Goal: Information Seeking & Learning: Learn about a topic

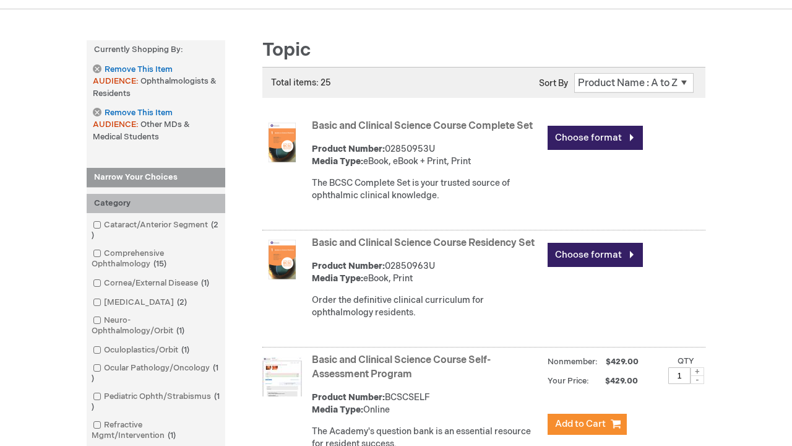
scroll to position [1726, 0]
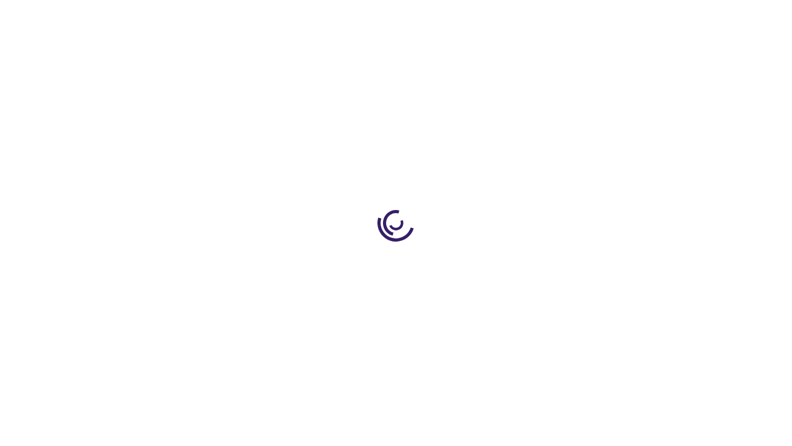
scroll to position [343, 0]
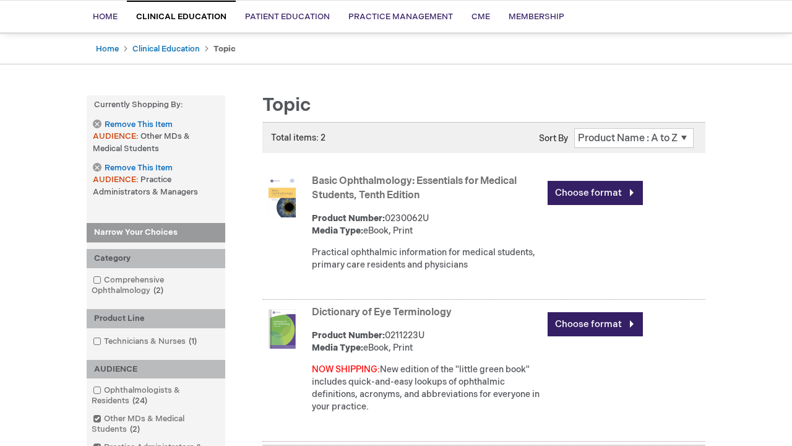
scroll to position [502, 0]
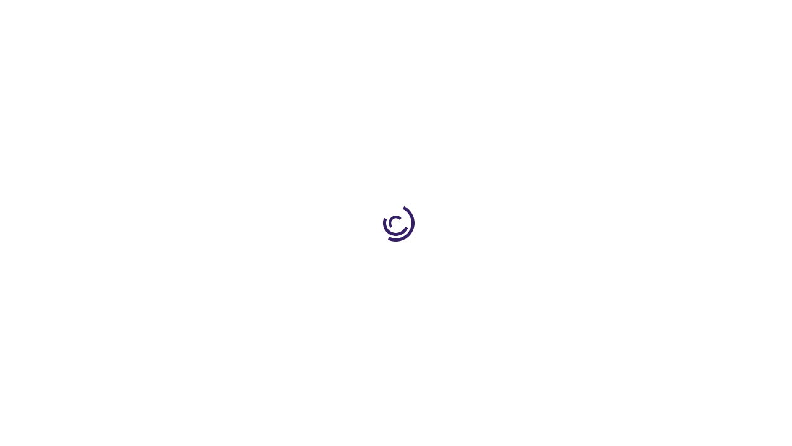
scroll to position [2356, 0]
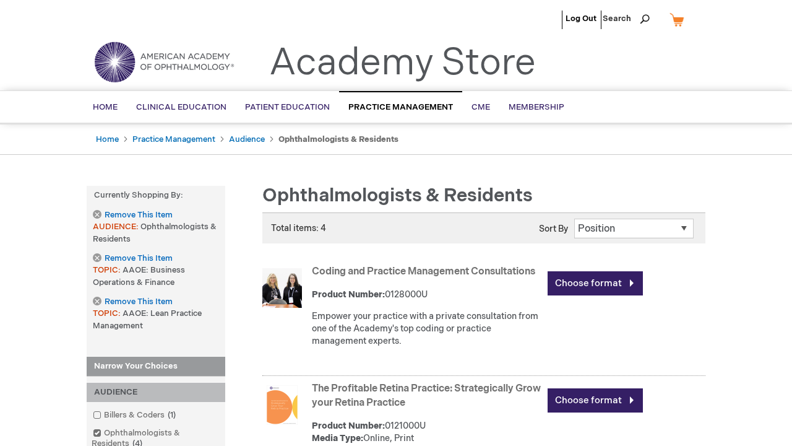
scroll to position [1738, 0]
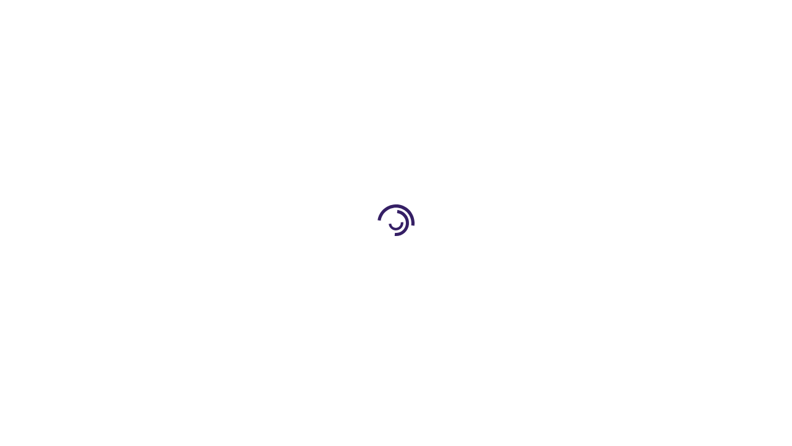
scroll to position [555, 0]
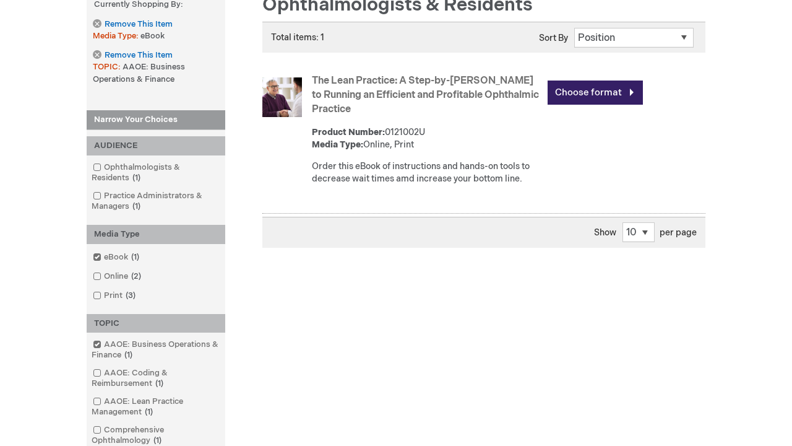
scroll to position [1184, 0]
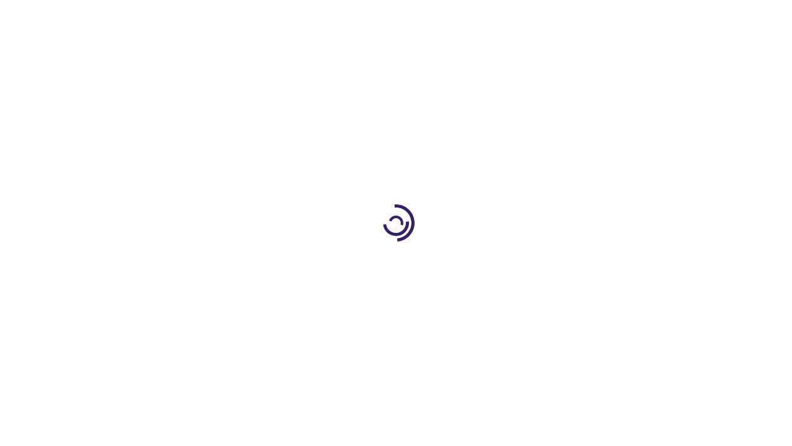
scroll to position [415, 0]
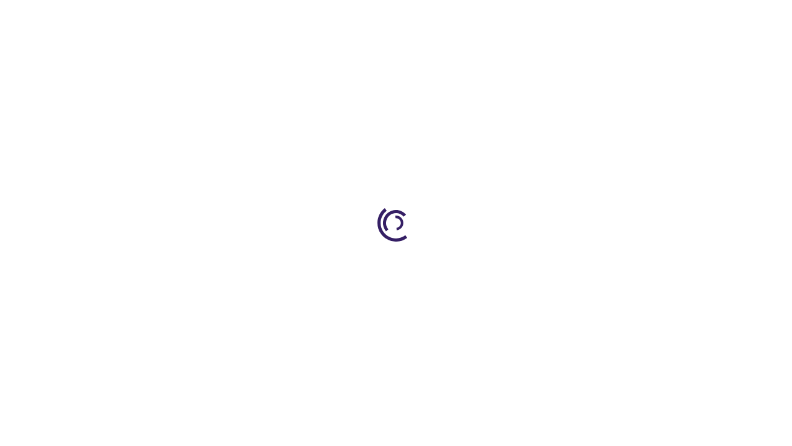
scroll to position [1932, 0]
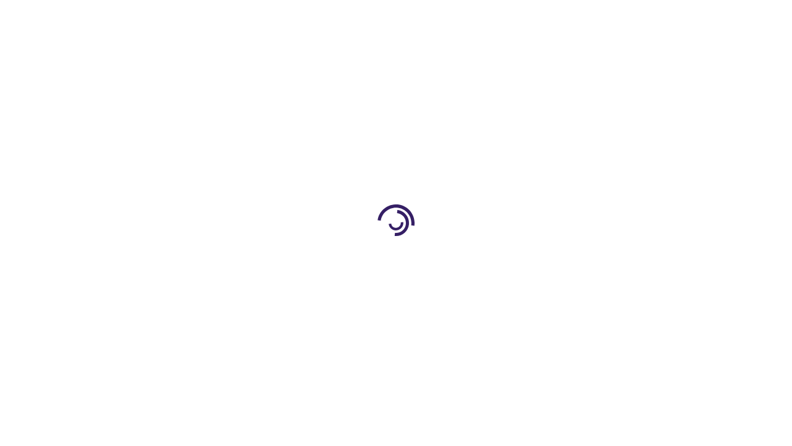
scroll to position [575, 0]
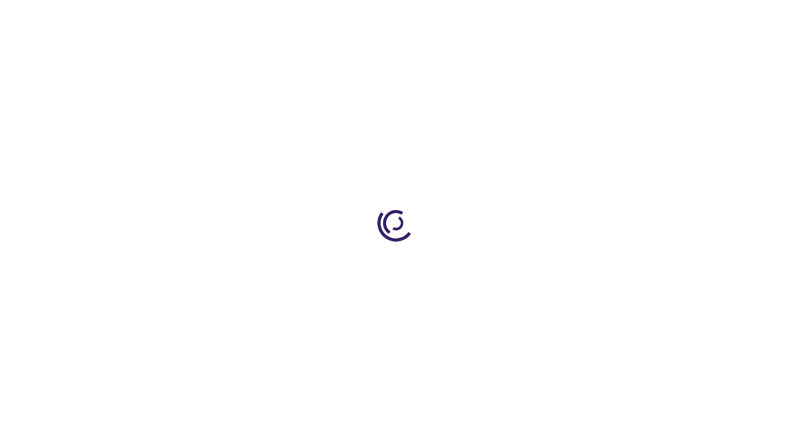
scroll to position [10, 0]
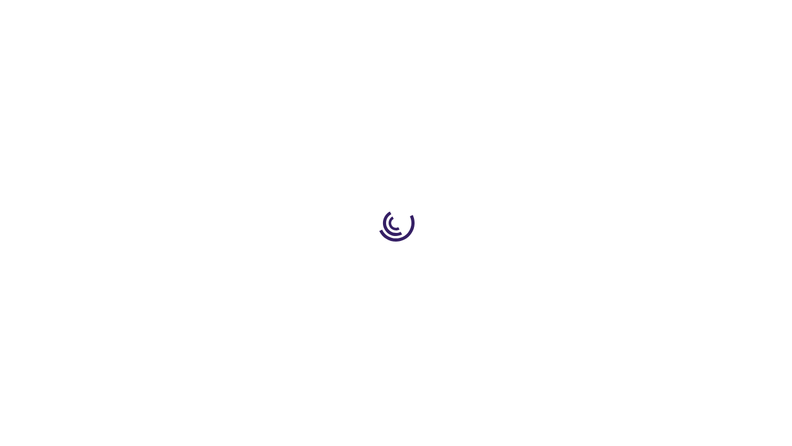
scroll to position [525, 0]
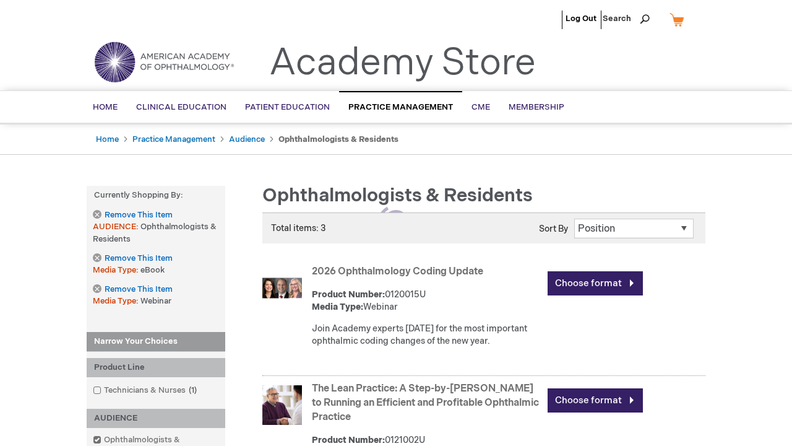
scroll to position [553, 0]
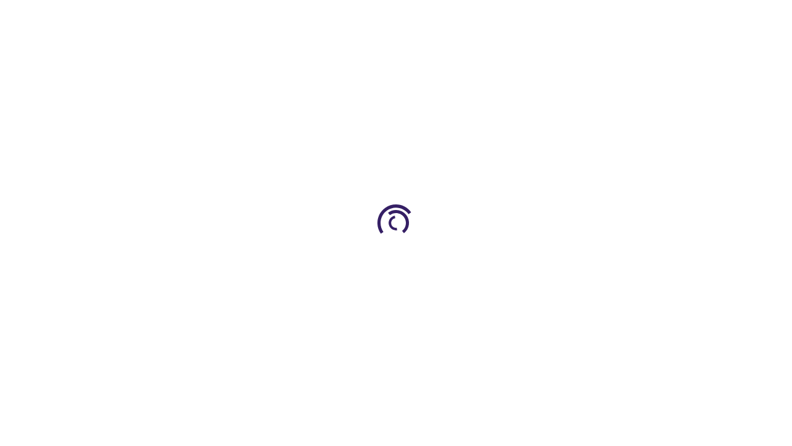
scroll to position [1742, 0]
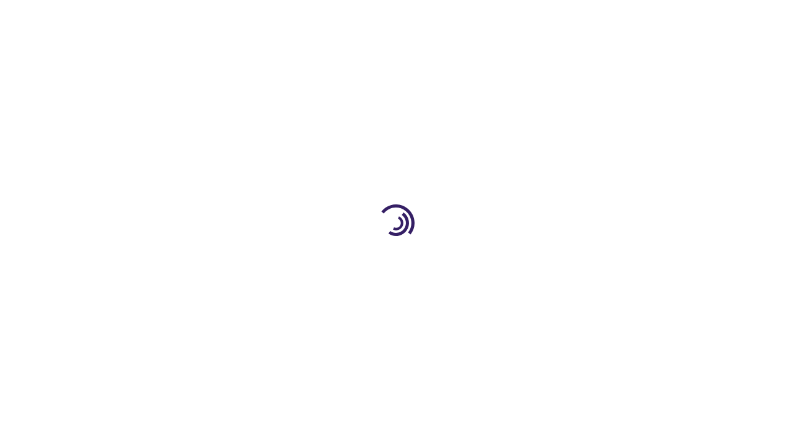
scroll to position [1987, 0]
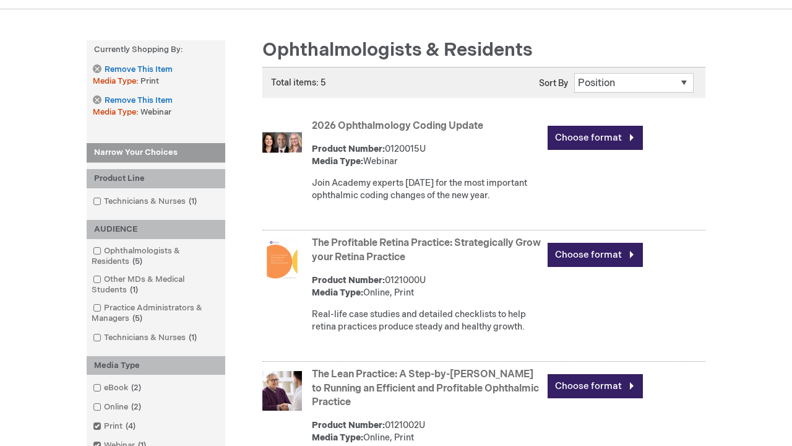
scroll to position [856, 0]
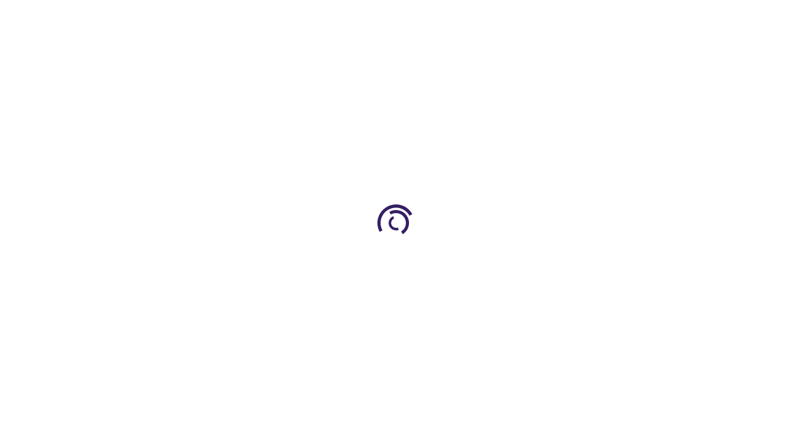
scroll to position [692, 0]
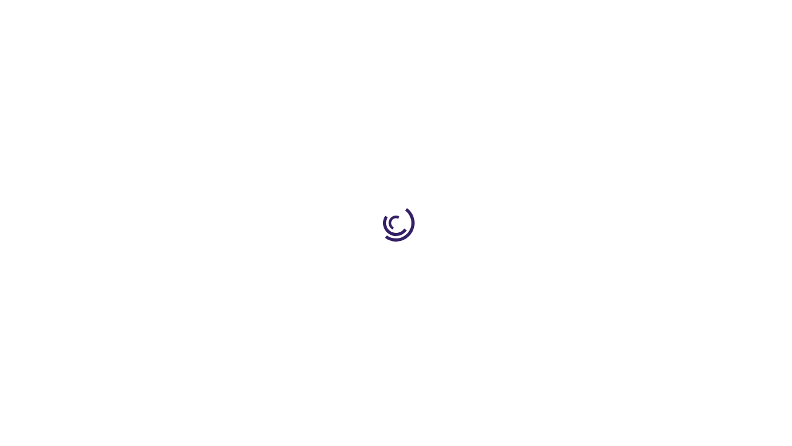
scroll to position [162, 0]
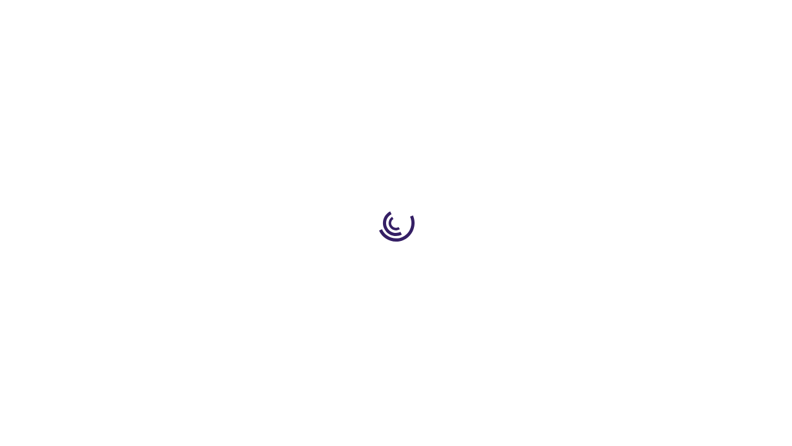
scroll to position [10, 0]
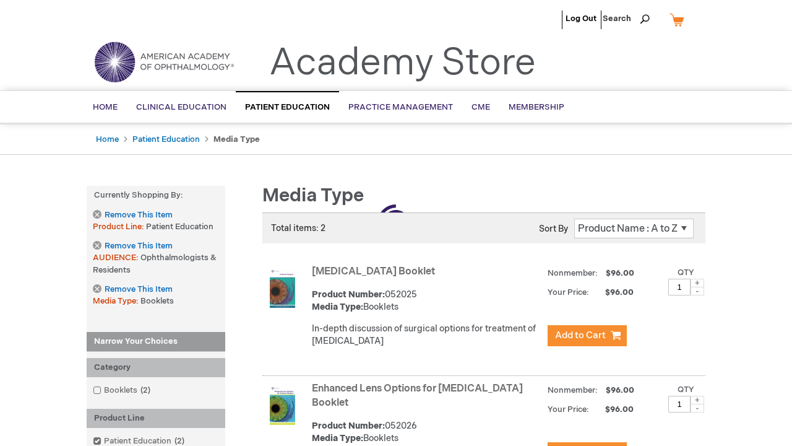
scroll to position [403, 0]
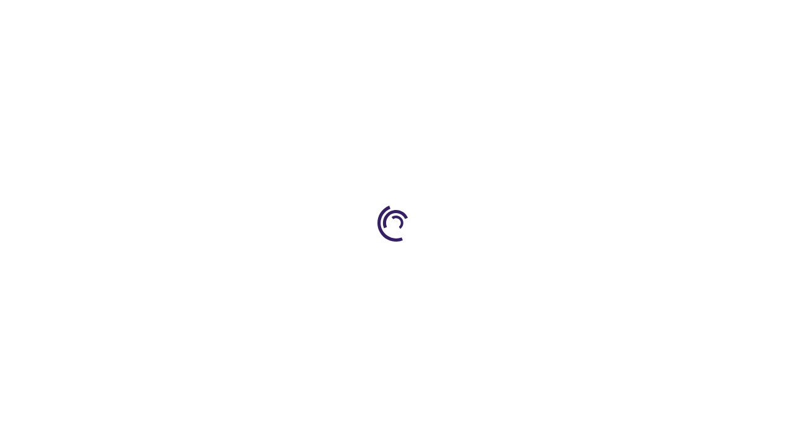
scroll to position [1871, 0]
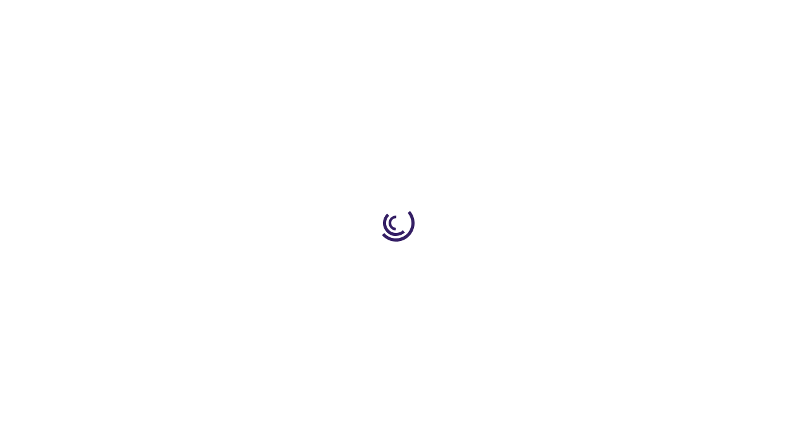
scroll to position [1085, 0]
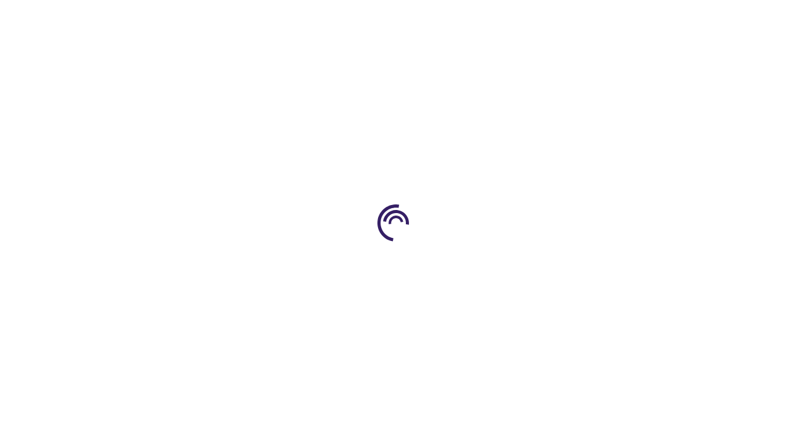
scroll to position [2097, 0]
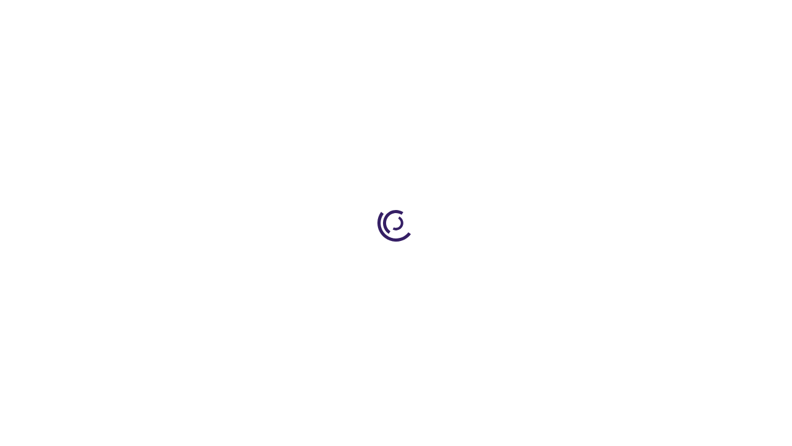
scroll to position [191, 0]
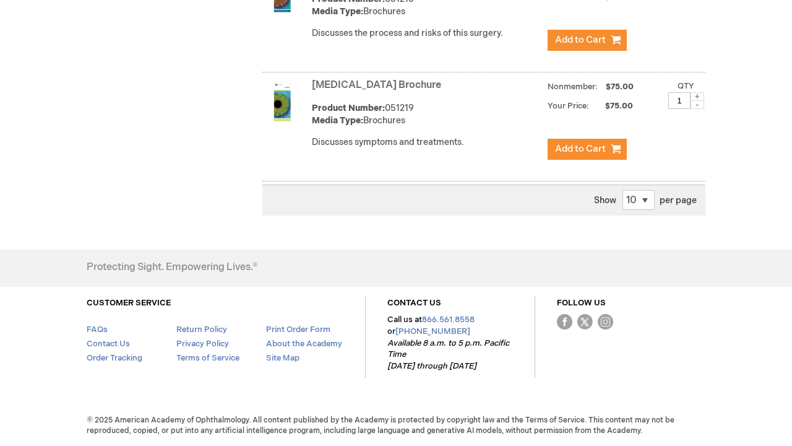
scroll to position [1630, 0]
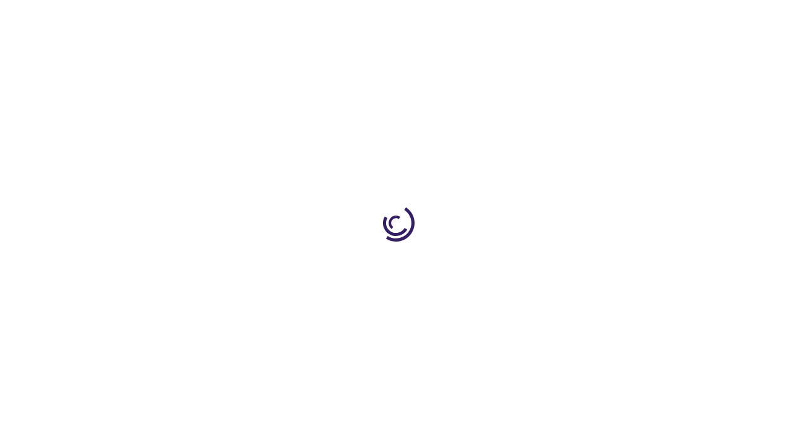
scroll to position [844, 0]
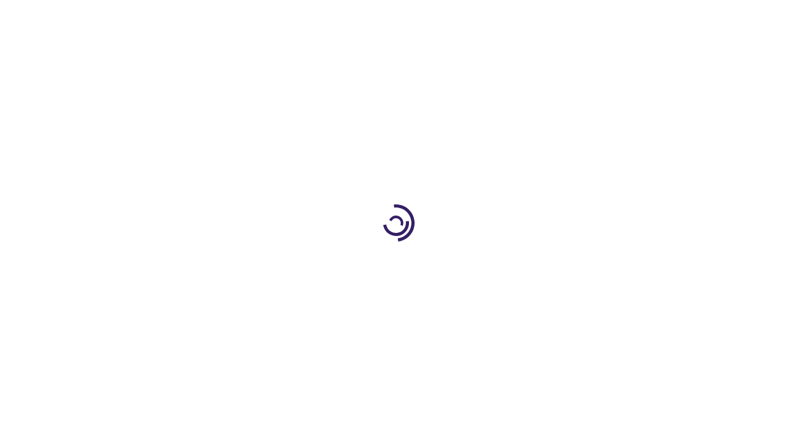
scroll to position [2397, 0]
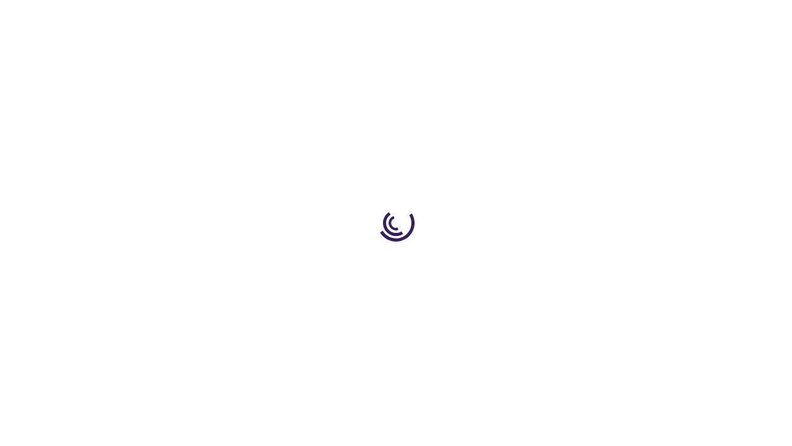
scroll to position [1828, 0]
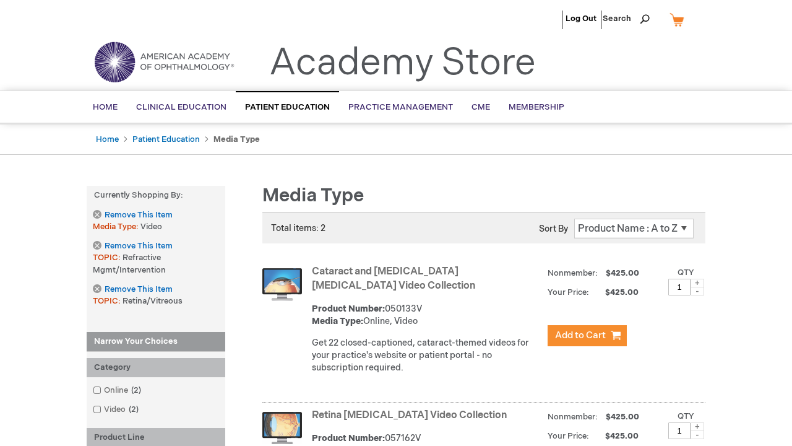
scroll to position [1851, 0]
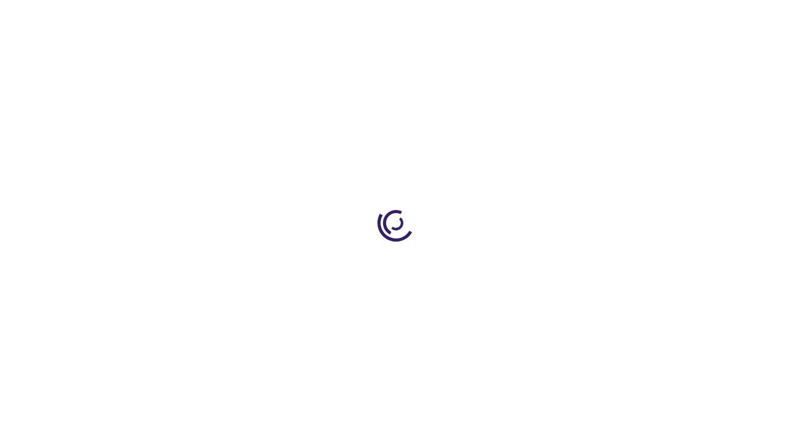
scroll to position [425, 0]
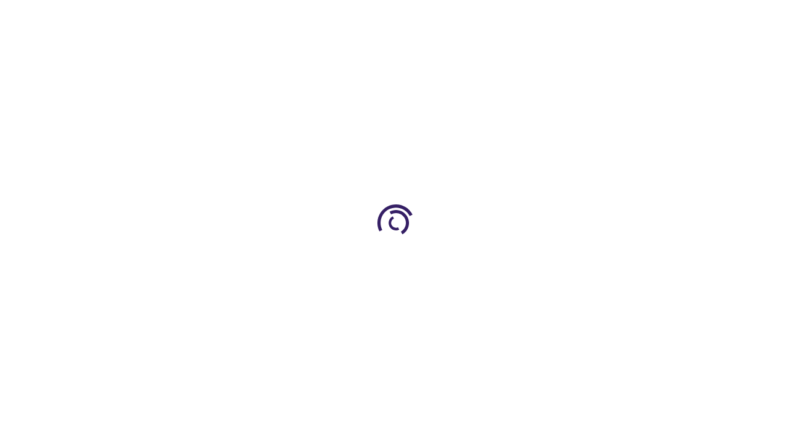
scroll to position [1744, 0]
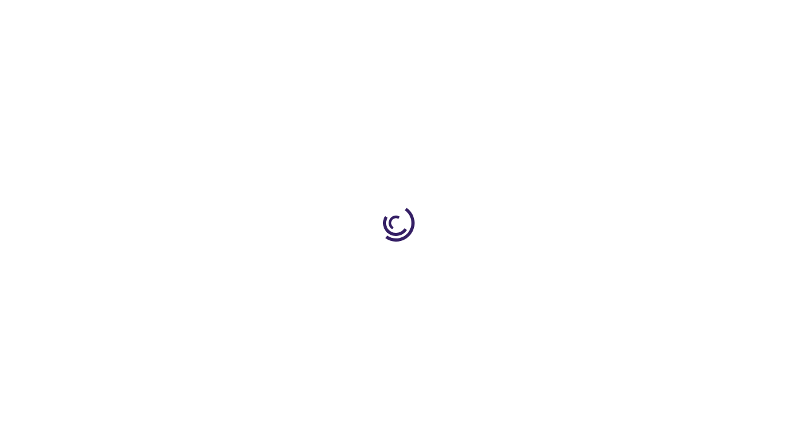
scroll to position [293, 0]
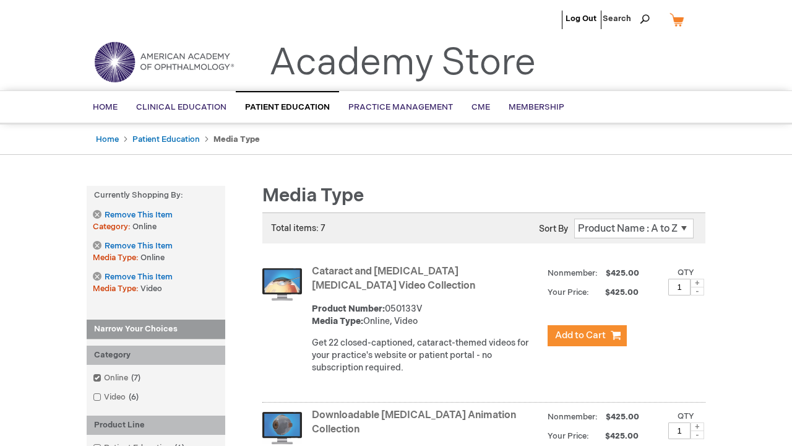
scroll to position [2462, 0]
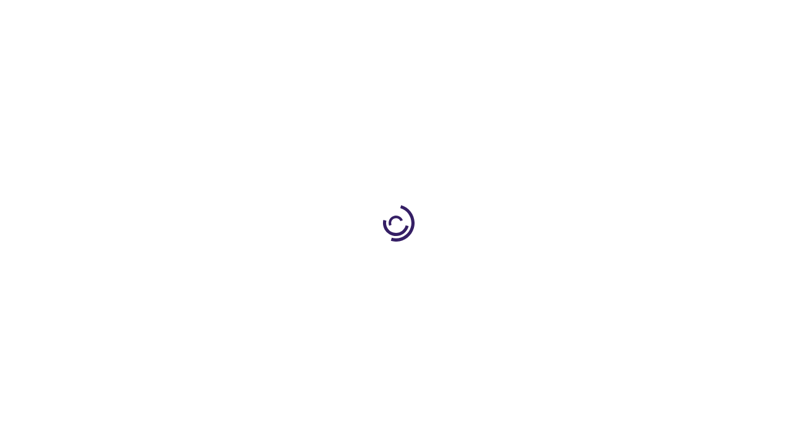
scroll to position [941, 0]
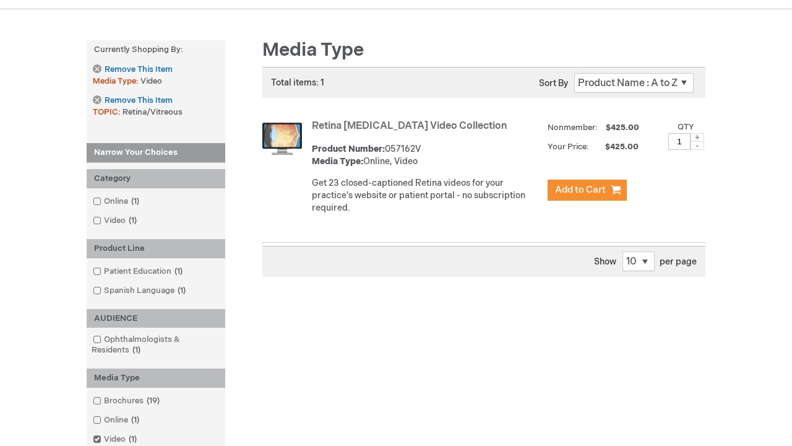
scroll to position [290, 0]
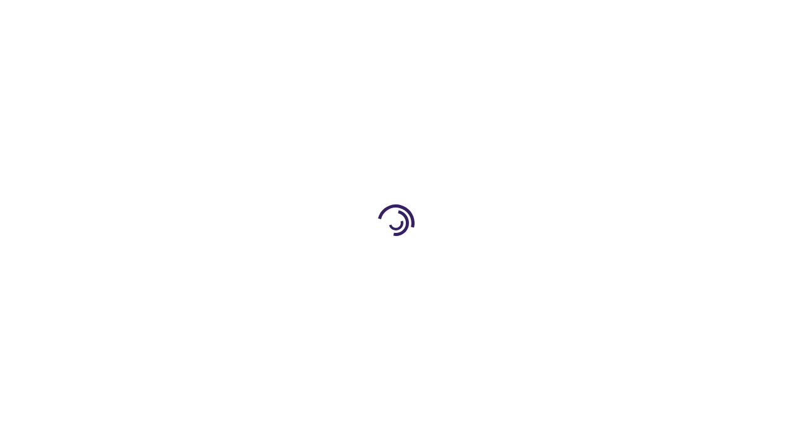
scroll to position [1032, 0]
